Goal: Use online tool/utility: Utilize a website feature to perform a specific function

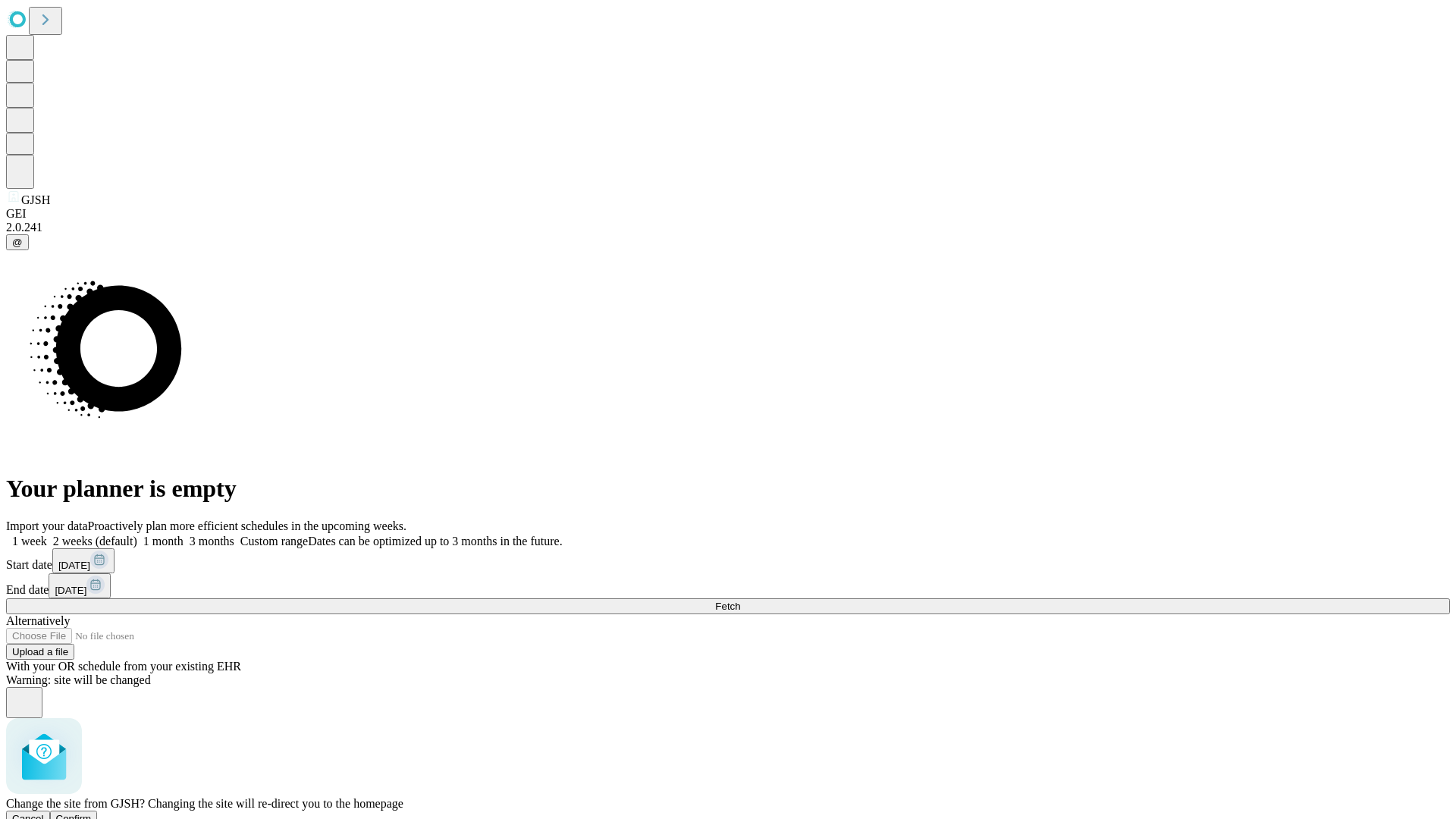
click at [92, 813] on span "Confirm" at bounding box center [74, 818] width 36 height 11
click at [47, 535] on label "1 week" at bounding box center [26, 541] width 41 height 13
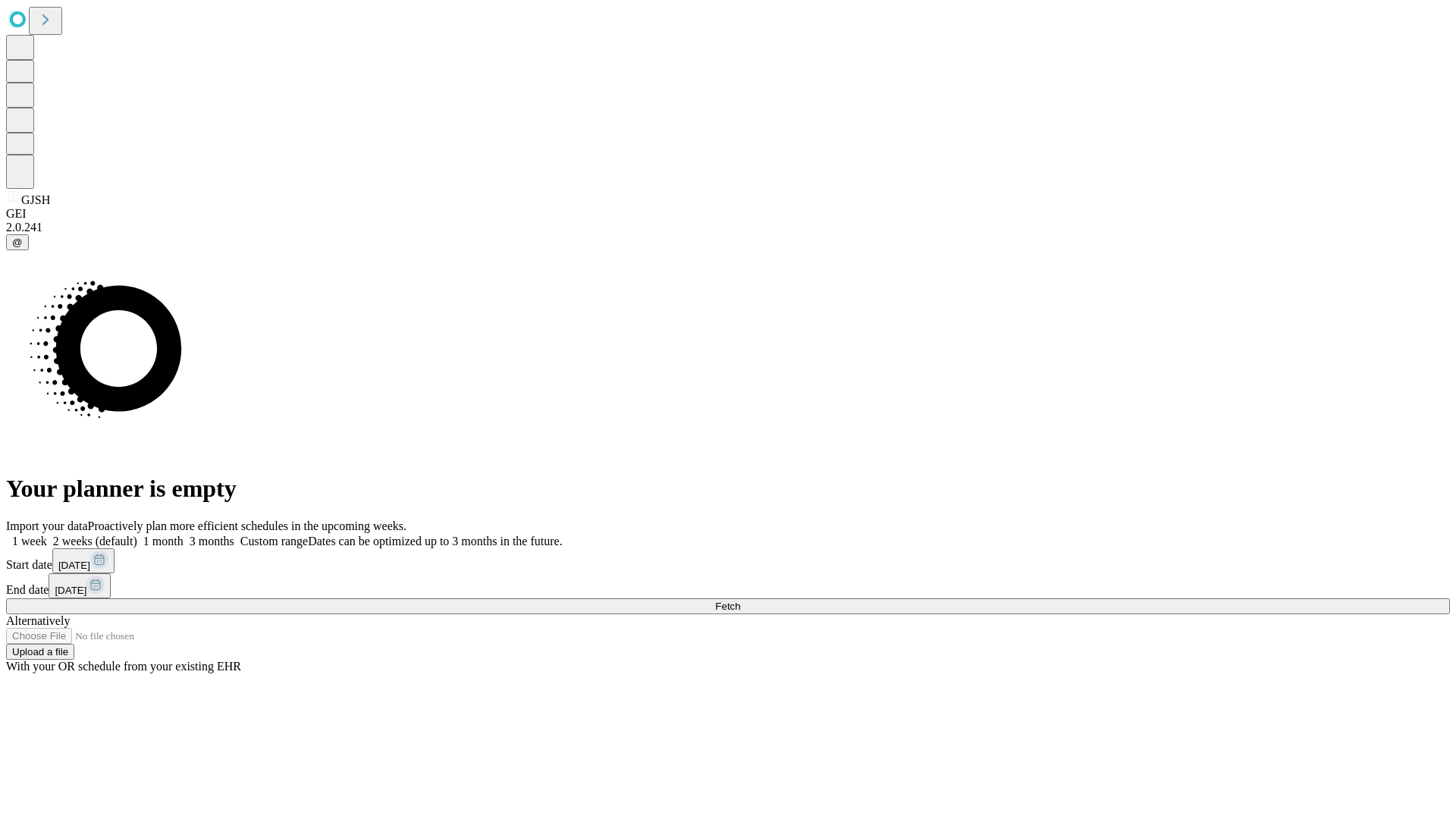
click at [740, 601] on span "Fetch" at bounding box center [728, 606] width 25 height 11
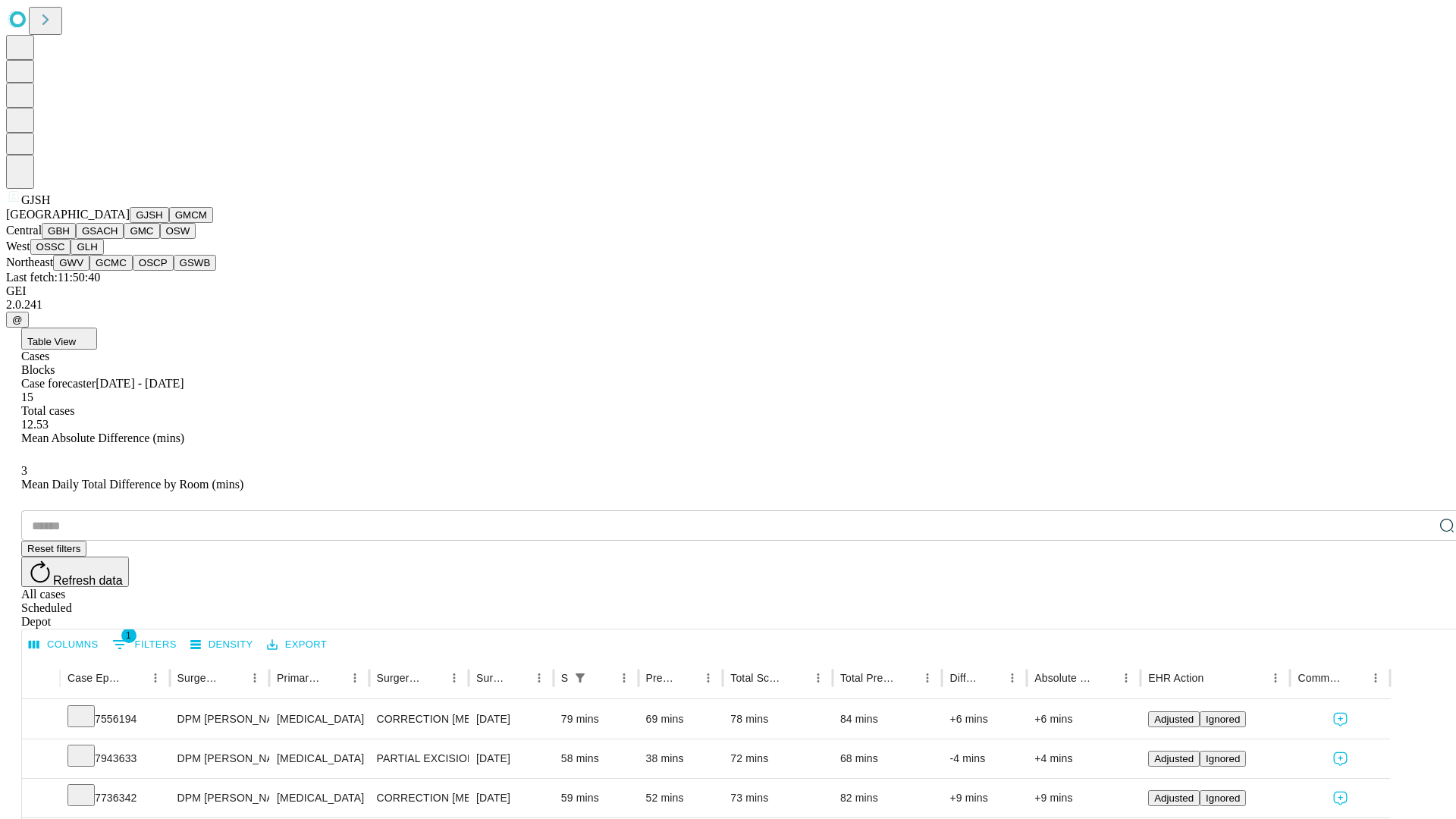
click at [169, 223] on button "GMCM" at bounding box center [191, 215] width 44 height 16
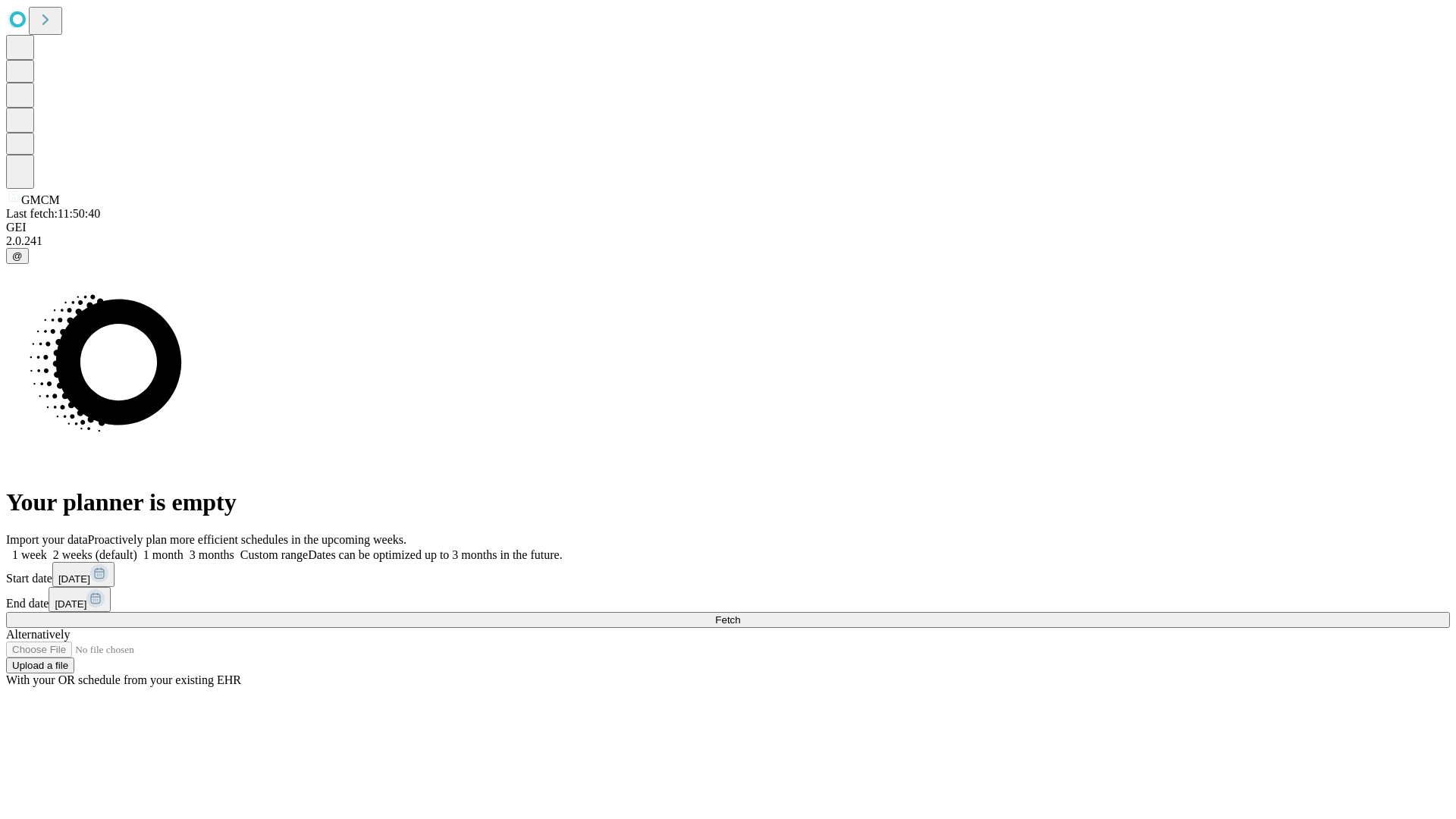
click at [47, 549] on label "1 week" at bounding box center [26, 555] width 41 height 13
click at [740, 614] on span "Fetch" at bounding box center [728, 620] width 25 height 11
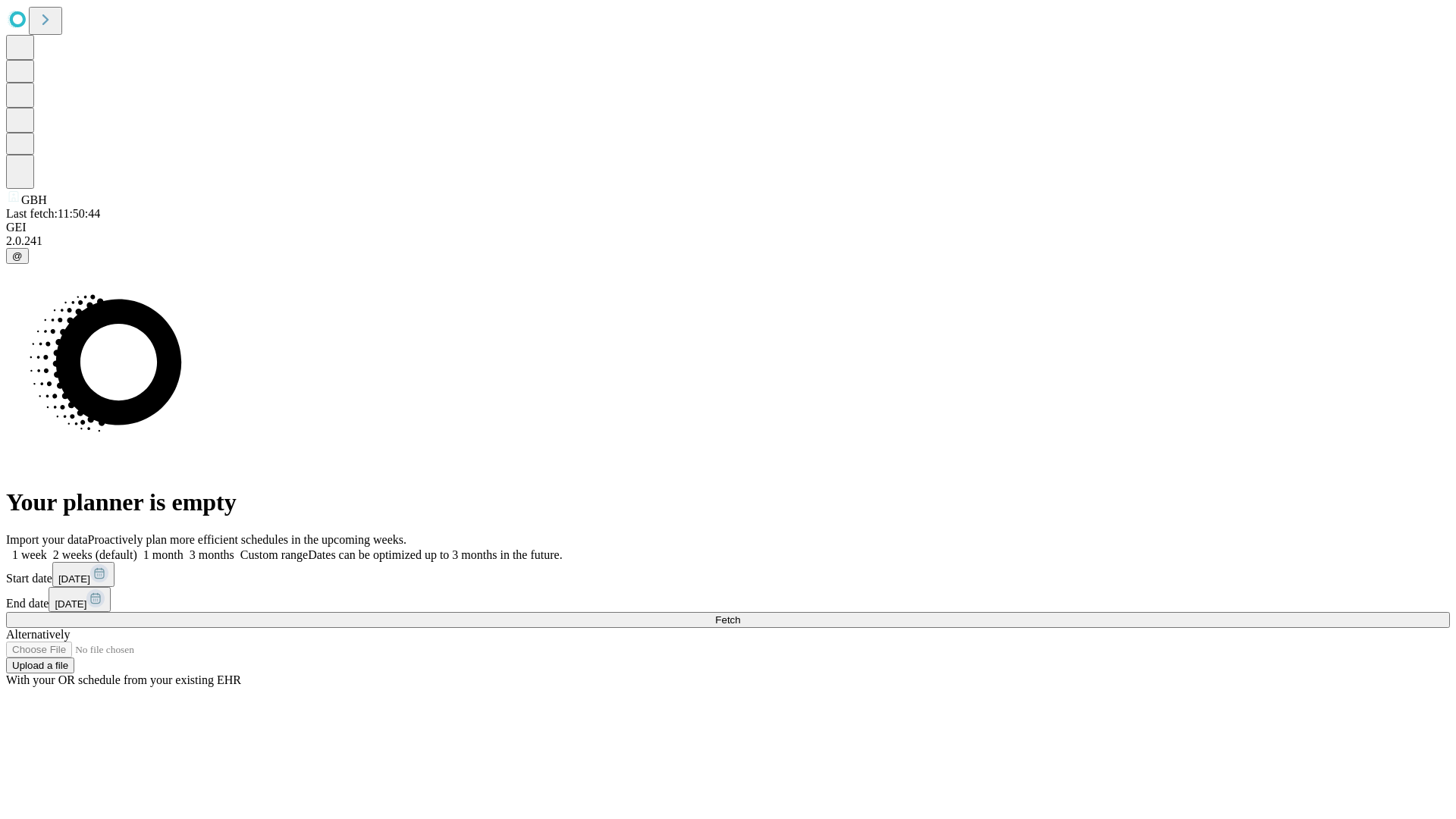
click at [47, 549] on label "1 week" at bounding box center [26, 555] width 41 height 13
click at [740, 614] on span "Fetch" at bounding box center [728, 620] width 25 height 11
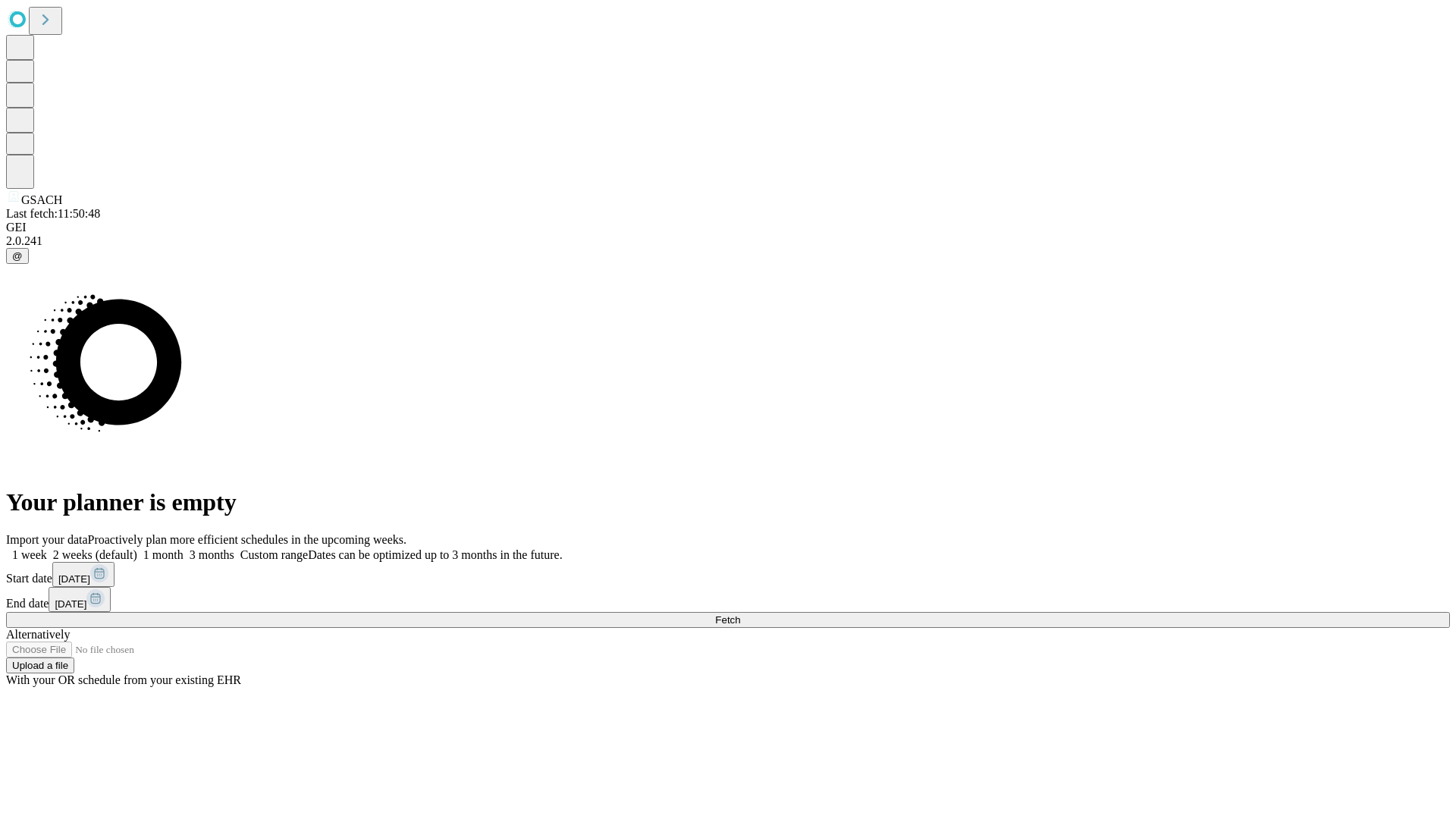
click at [740, 614] on span "Fetch" at bounding box center [728, 620] width 25 height 11
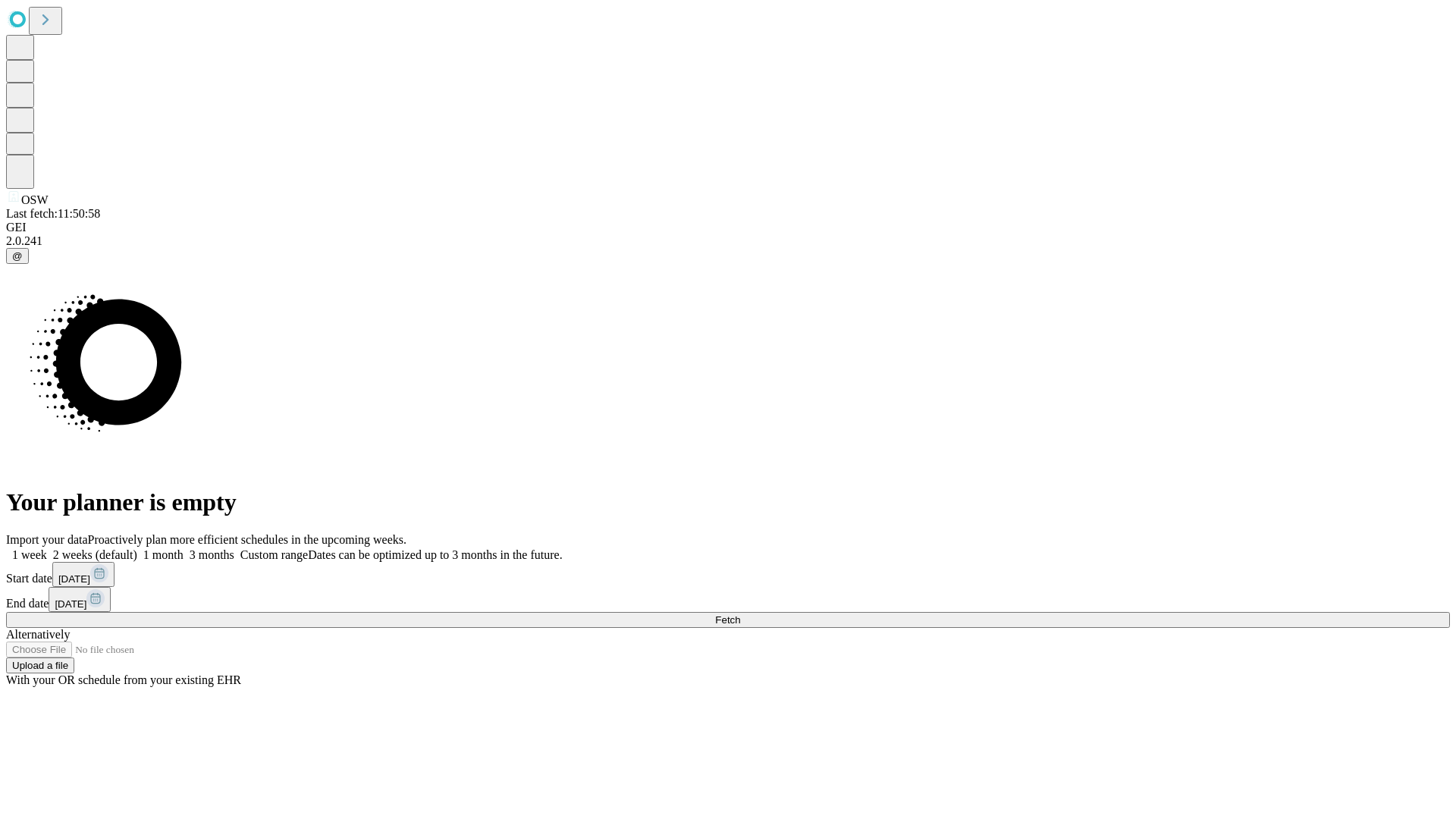
click at [47, 549] on label "1 week" at bounding box center [26, 555] width 41 height 13
click at [740, 614] on span "Fetch" at bounding box center [728, 620] width 25 height 11
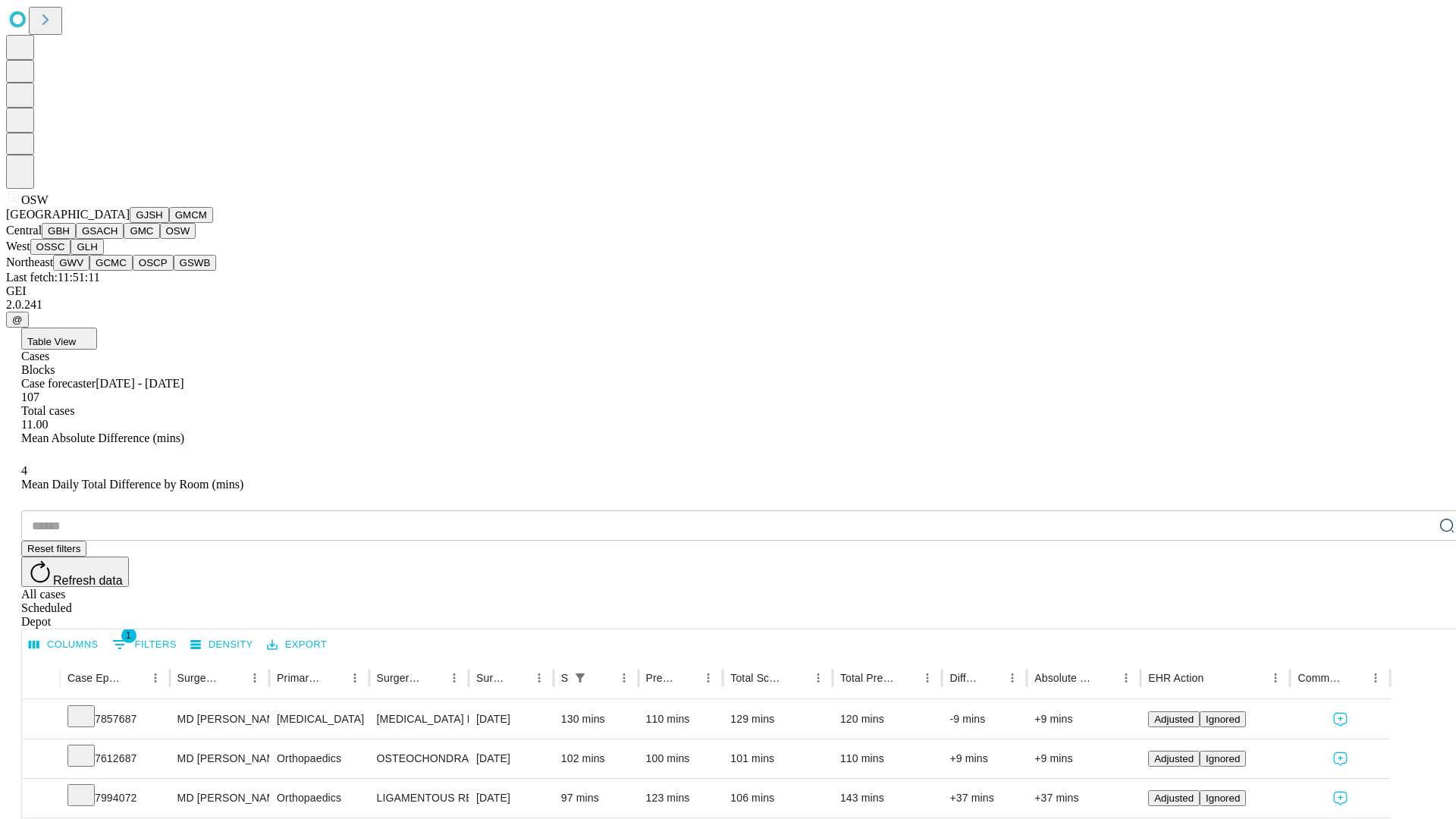
click at [71, 255] on button "OSSC" at bounding box center [51, 247] width 41 height 16
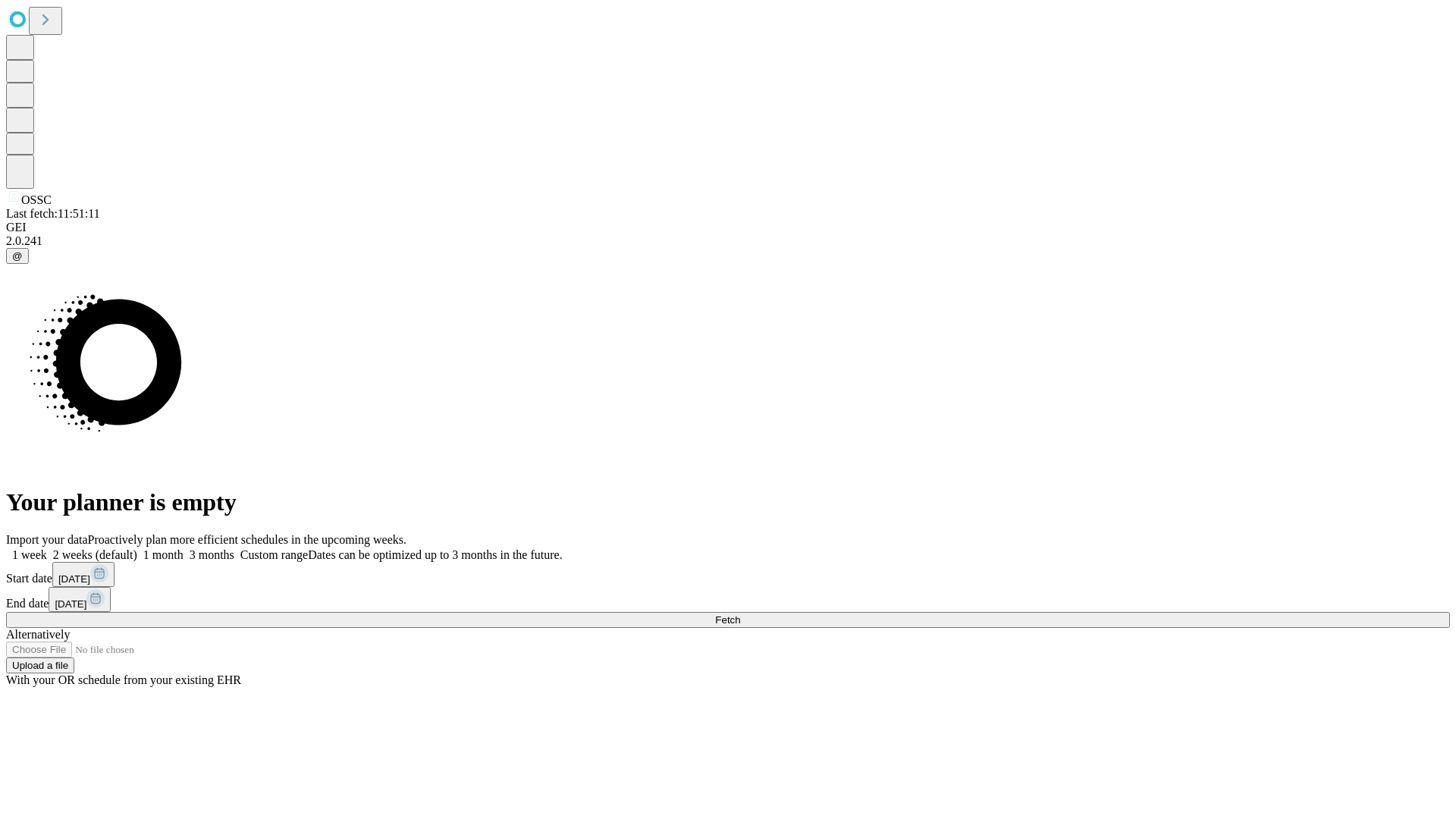
click at [47, 549] on label "1 week" at bounding box center [26, 555] width 41 height 13
click at [740, 614] on span "Fetch" at bounding box center [728, 620] width 25 height 11
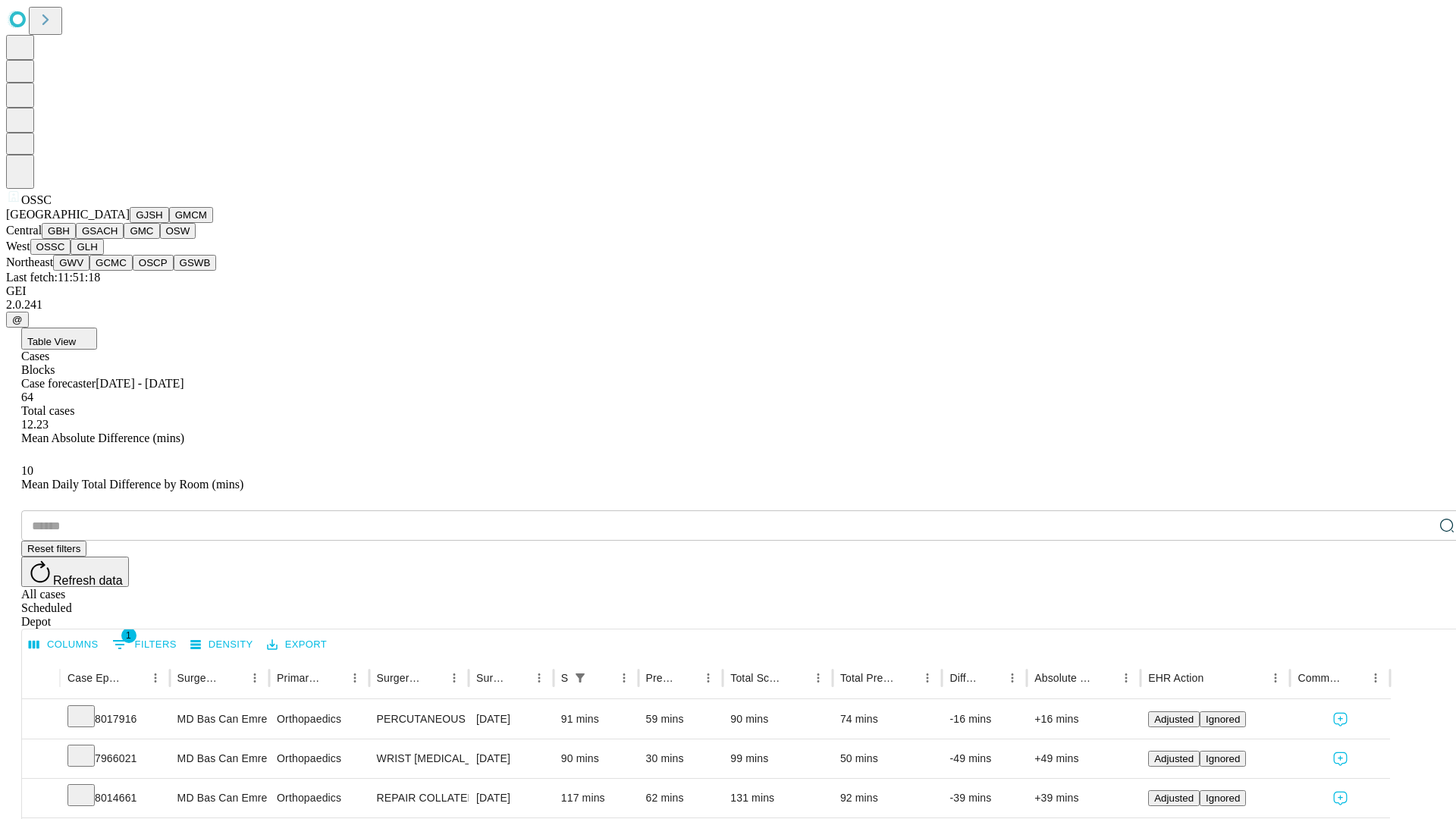
click at [103, 255] on button "GLH" at bounding box center [87, 247] width 33 height 16
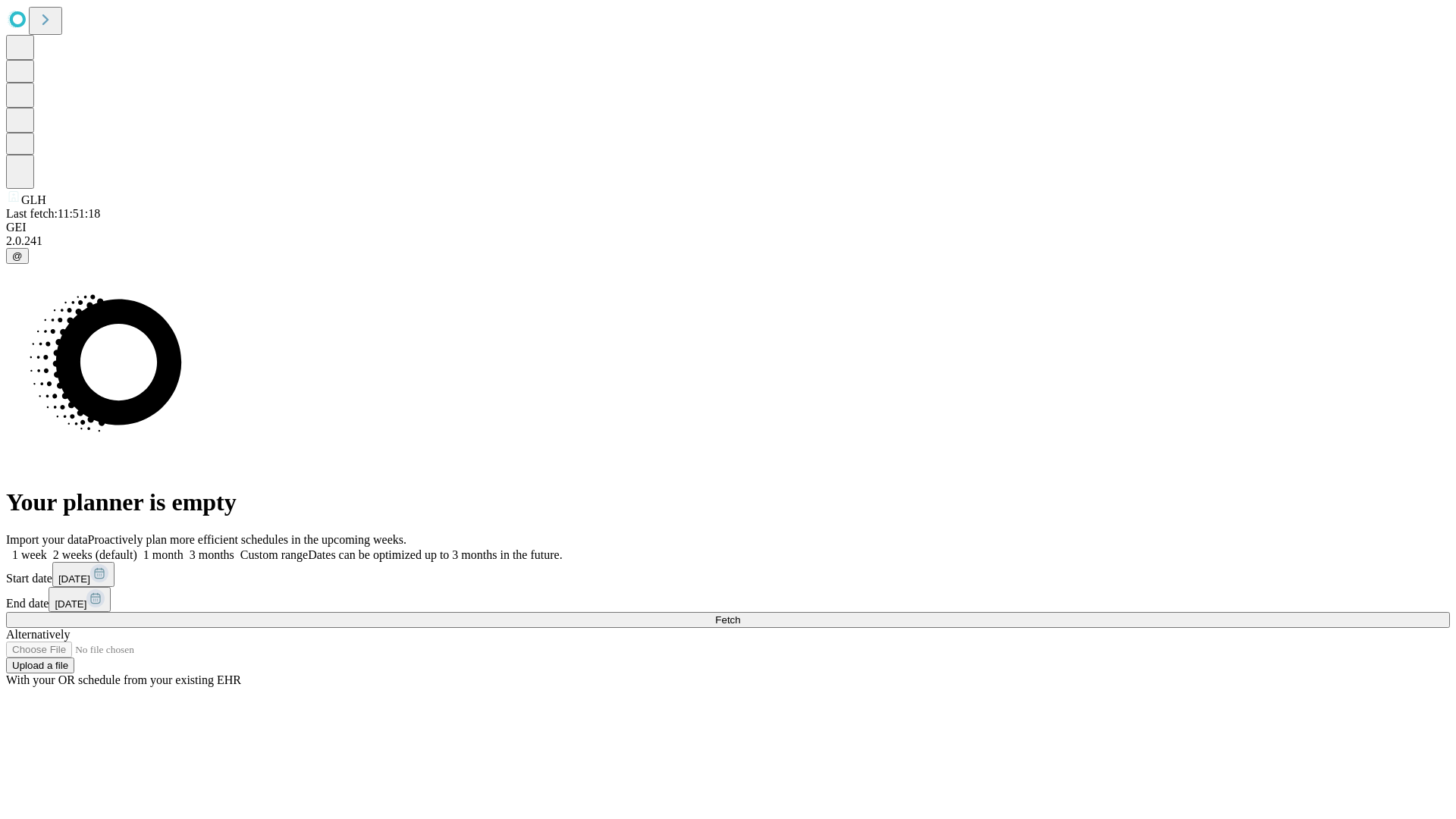
click at [47, 549] on label "1 week" at bounding box center [26, 555] width 41 height 13
click at [740, 614] on span "Fetch" at bounding box center [728, 620] width 25 height 11
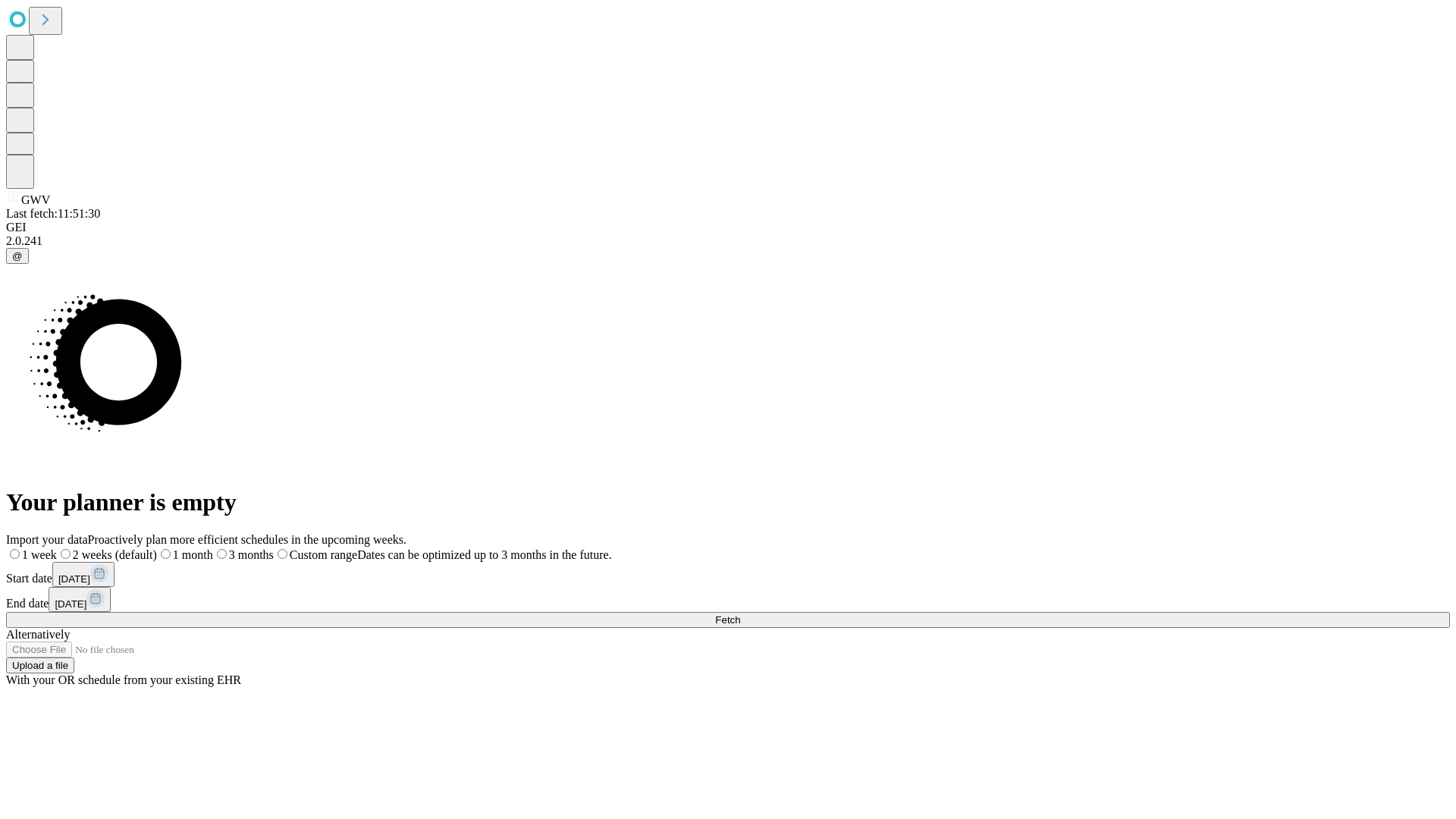
click at [57, 549] on label "1 week" at bounding box center [31, 555] width 51 height 13
click at [740, 614] on span "Fetch" at bounding box center [728, 620] width 25 height 11
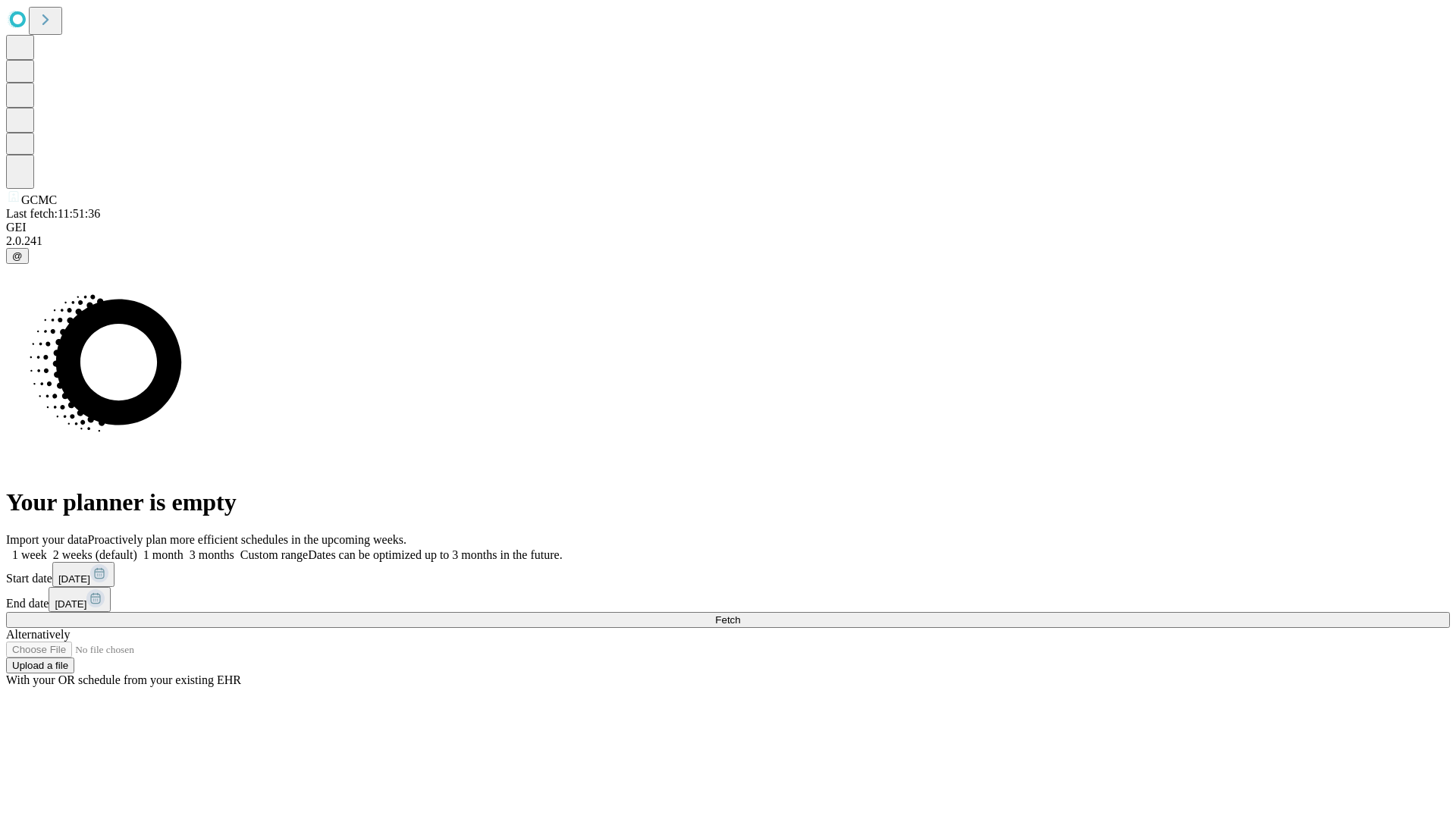
click at [740, 614] on span "Fetch" at bounding box center [728, 620] width 25 height 11
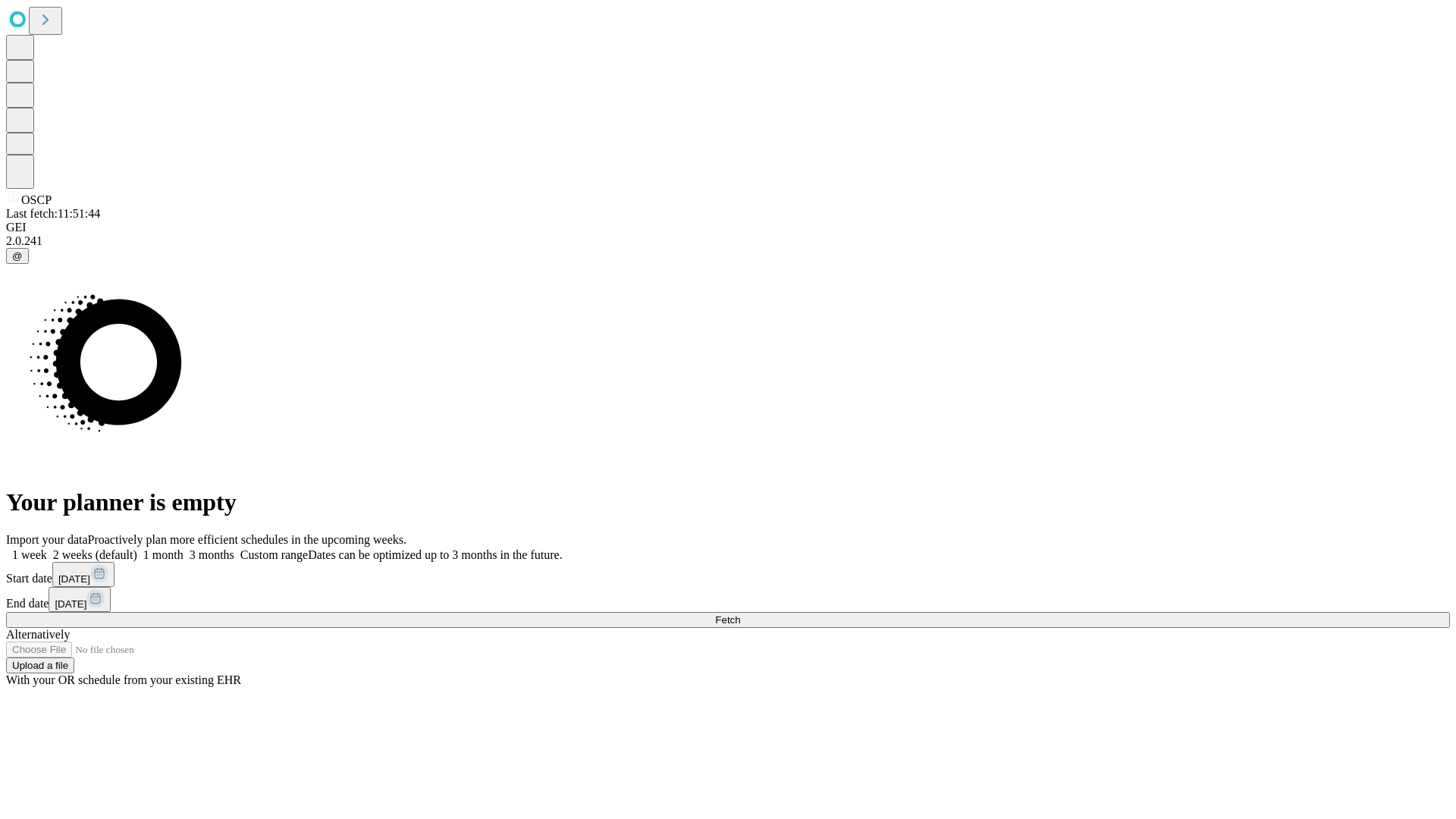
click at [47, 549] on label "1 week" at bounding box center [26, 555] width 41 height 13
click at [740, 614] on span "Fetch" at bounding box center [728, 620] width 25 height 11
